Goal: Information Seeking & Learning: Learn about a topic

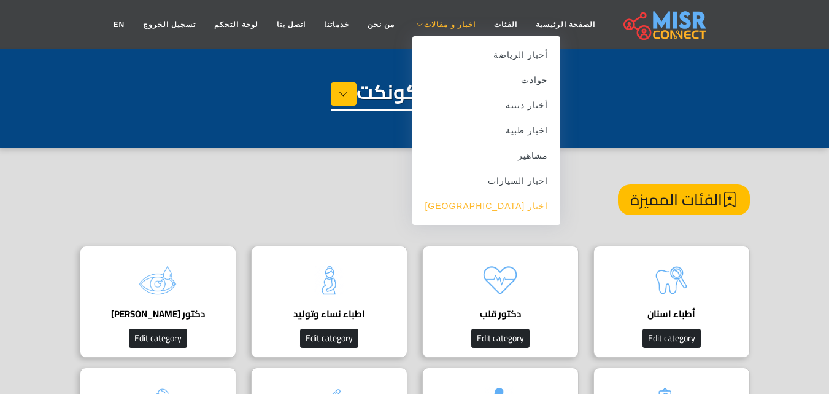
click at [500, 211] on link "اخبار [GEOGRAPHIC_DATA]" at bounding box center [487, 205] width 148 height 25
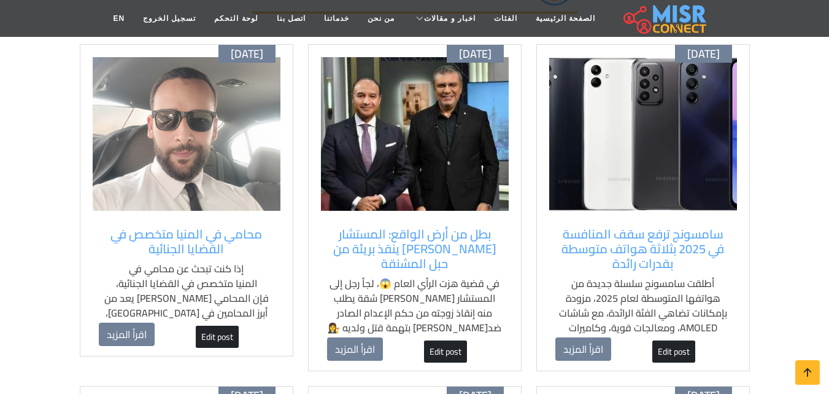
scroll to position [147, 0]
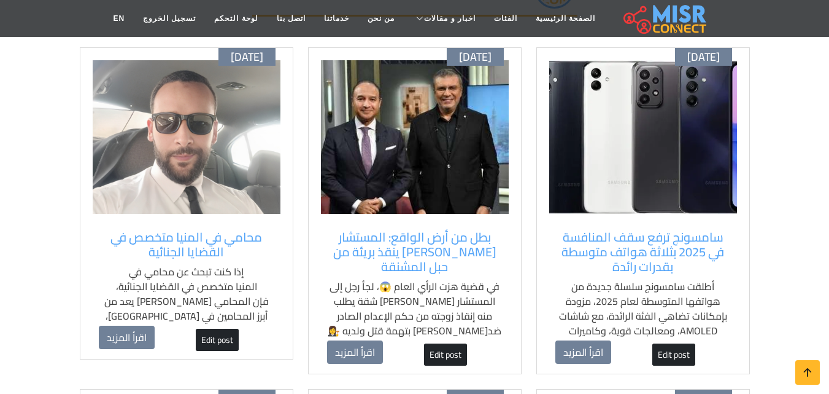
click at [680, 177] on img at bounding box center [643, 136] width 188 height 153
